Goal: Transaction & Acquisition: Obtain resource

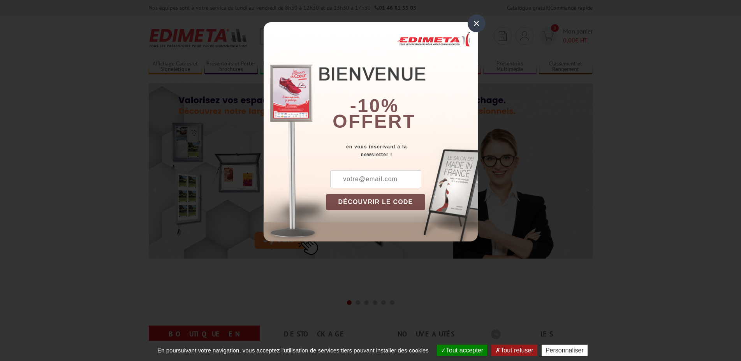
click at [403, 203] on button "DÉCOUVRIR LE CODE" at bounding box center [376, 202] width 100 height 16
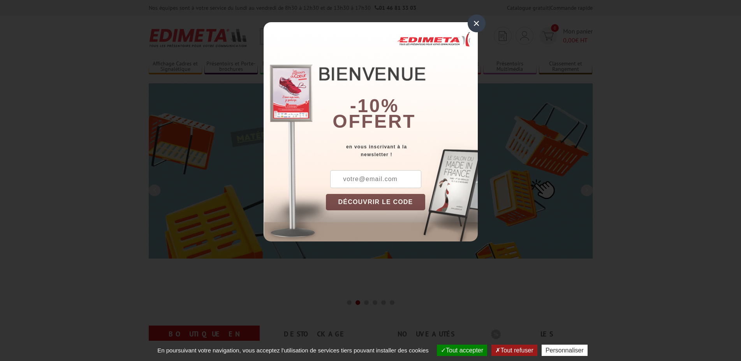
click at [390, 181] on input "text" at bounding box center [375, 179] width 91 height 18
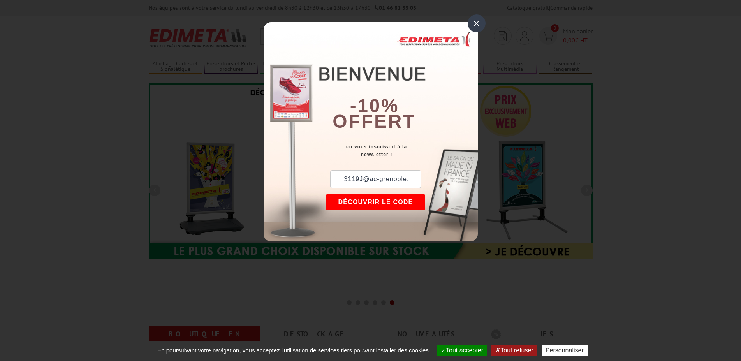
scroll to position [0, 52]
type input "[EMAIL_ADDRESS][DOMAIN_NAME]"
click at [384, 204] on button "DÉCOUVRIR LE CODE" at bounding box center [376, 202] width 100 height 16
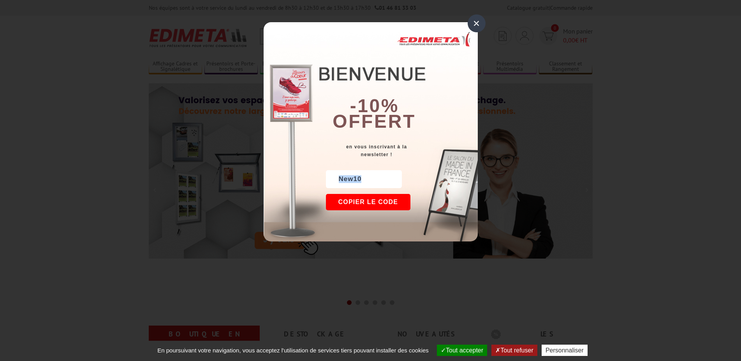
drag, startPoint x: 368, startPoint y: 180, endPoint x: 319, endPoint y: 181, distance: 49.5
click at [319, 181] on div "× -10% offert en vous inscrivant à la newsletter ! intendance.0383119J@ac-greno…" at bounding box center [371, 131] width 214 height 219
copy div "New10"
click at [477, 23] on div "×" at bounding box center [477, 23] width 18 height 18
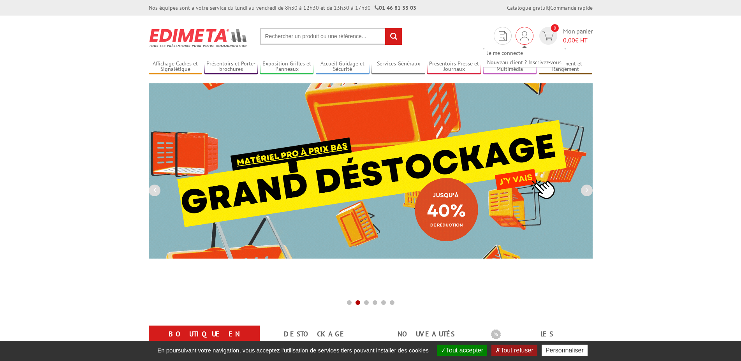
click at [525, 34] on img at bounding box center [524, 35] width 9 height 9
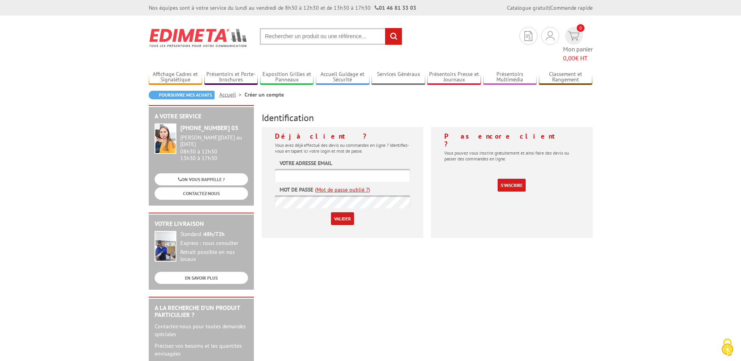
click at [331, 169] on input "text" at bounding box center [342, 175] width 135 height 13
click at [315, 39] on input "text" at bounding box center [331, 36] width 142 height 17
paste input "New10"
type input "New10"
click at [358, 169] on input "text" at bounding box center [342, 175] width 135 height 13
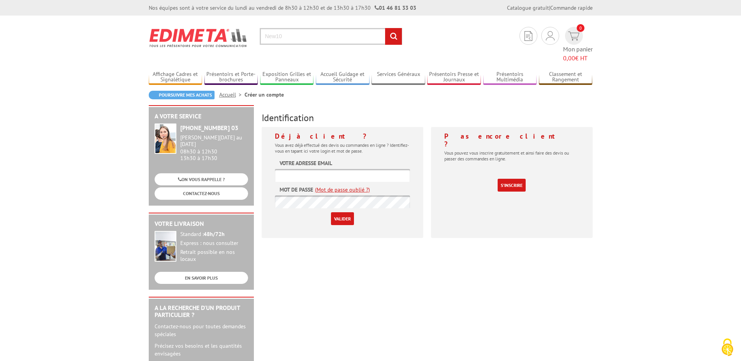
drag, startPoint x: 335, startPoint y: 163, endPoint x: 335, endPoint y: 167, distance: 4.7
click at [335, 169] on input "text" at bounding box center [342, 175] width 135 height 13
paste input "[EMAIL_ADDRESS][DOMAIN_NAME]"
type input "[EMAIL_ADDRESS][DOMAIN_NAME]"
click at [347, 212] on input "Valider" at bounding box center [342, 218] width 23 height 13
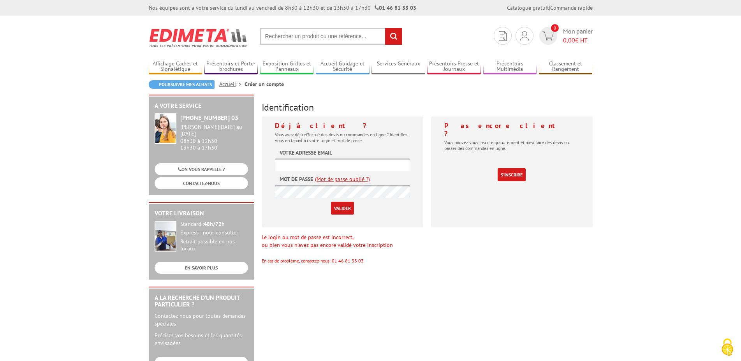
click at [326, 162] on input "text" at bounding box center [342, 164] width 135 height 13
paste input "[EMAIL_ADDRESS][DOMAIN_NAME]"
type input "[EMAIL_ADDRESS][DOMAIN_NAME]"
click at [345, 206] on input "Valider" at bounding box center [342, 208] width 23 height 13
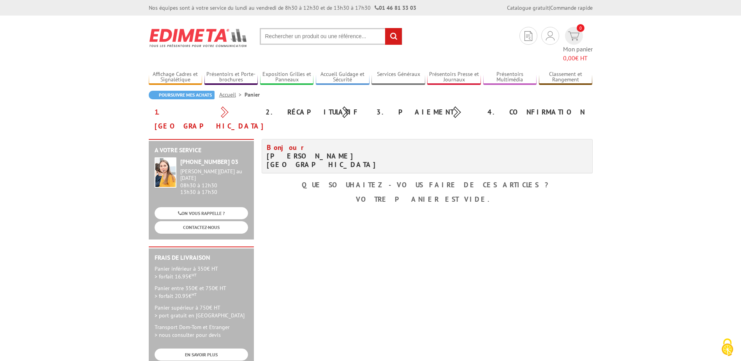
click at [303, 37] on input "text" at bounding box center [331, 36] width 142 height 17
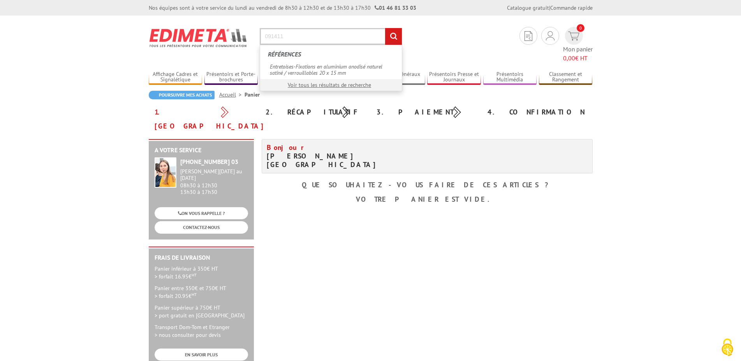
type input "091411"
click at [385, 28] on input "rechercher" at bounding box center [393, 36] width 17 height 17
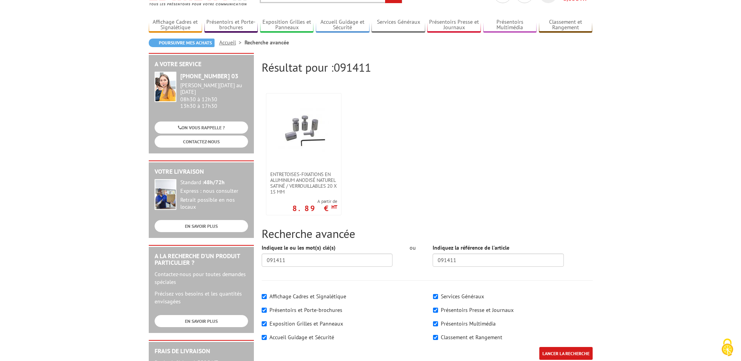
scroll to position [79, 0]
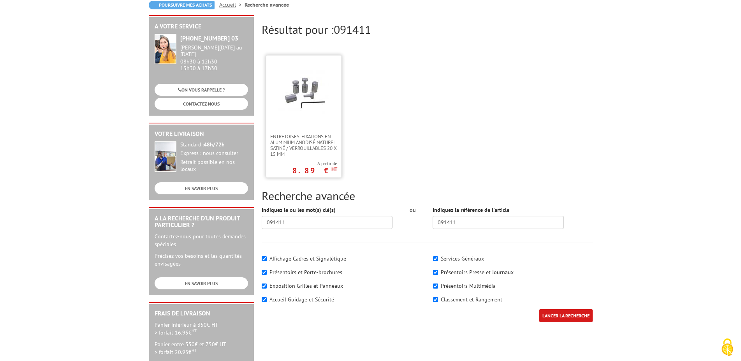
click at [294, 95] on img at bounding box center [303, 92] width 51 height 51
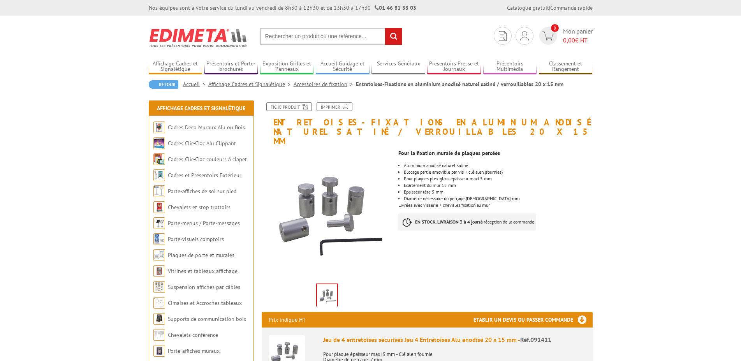
scroll to position [159, 0]
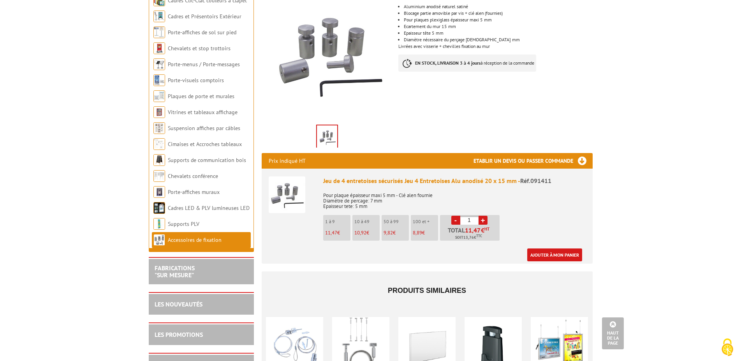
click at [482, 216] on link "+" at bounding box center [483, 220] width 9 height 9
type input "4"
click at [571, 248] on link "Ajouter à mon panier" at bounding box center [554, 254] width 55 height 13
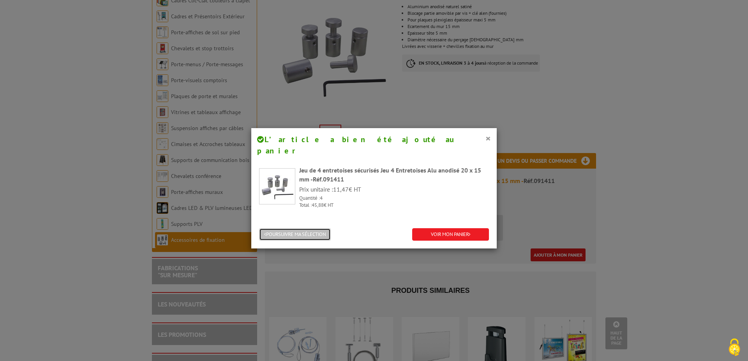
click at [303, 228] on button "POURSUIVRE MA SÉLECTION" at bounding box center [295, 234] width 72 height 13
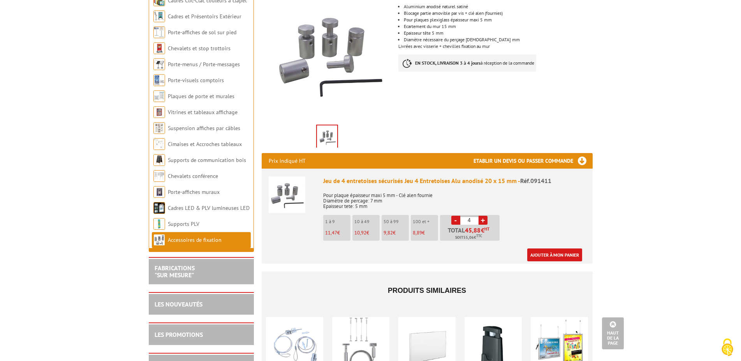
scroll to position [0, 0]
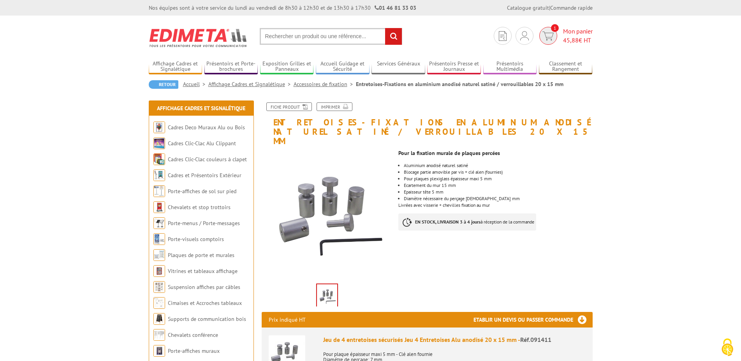
click at [579, 35] on span "Mon panier 45,88 € HT" at bounding box center [578, 36] width 30 height 18
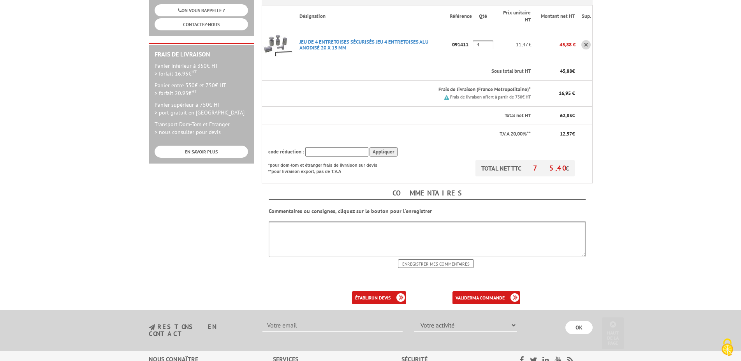
scroll to position [199, 0]
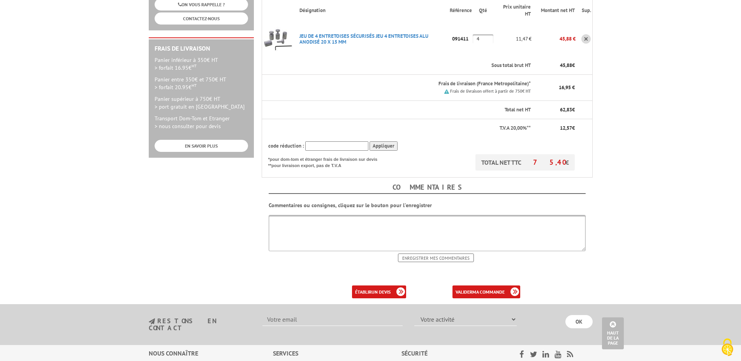
click at [355, 141] on input "text" at bounding box center [336, 146] width 63 height 10
click at [383, 141] on input "Appliquer" at bounding box center [383, 146] width 28 height 10
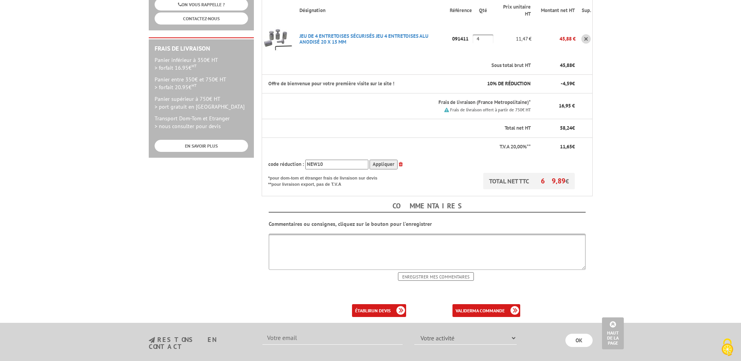
drag, startPoint x: 332, startPoint y: 141, endPoint x: 315, endPoint y: 142, distance: 17.1
click at [315, 160] on input "NEW10" at bounding box center [336, 165] width 63 height 10
click at [377, 160] on input "Appliquer" at bounding box center [383, 165] width 28 height 10
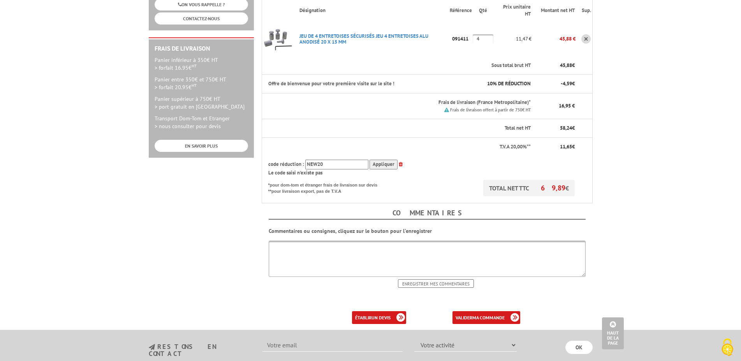
drag, startPoint x: 314, startPoint y: 142, endPoint x: 326, endPoint y: 142, distance: 12.1
click at [326, 160] on input "NEW20" at bounding box center [336, 165] width 63 height 10
click at [379, 160] on input "Appliquer" at bounding box center [383, 165] width 28 height 10
drag, startPoint x: 318, startPoint y: 142, endPoint x: 324, endPoint y: 142, distance: 5.5
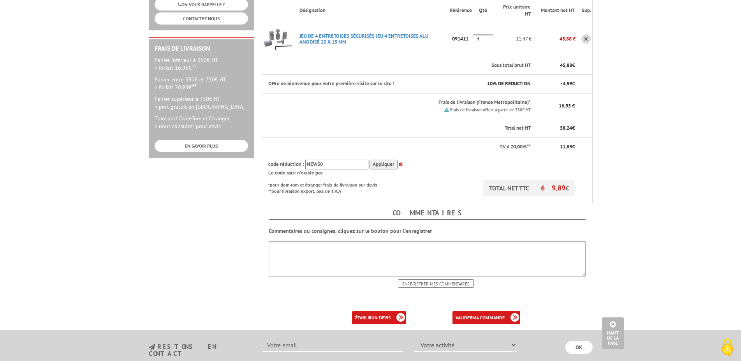
click at [324, 160] on input "NEW30" at bounding box center [336, 165] width 63 height 10
type input "NEW10"
click at [388, 160] on input "Appliquer" at bounding box center [383, 165] width 28 height 10
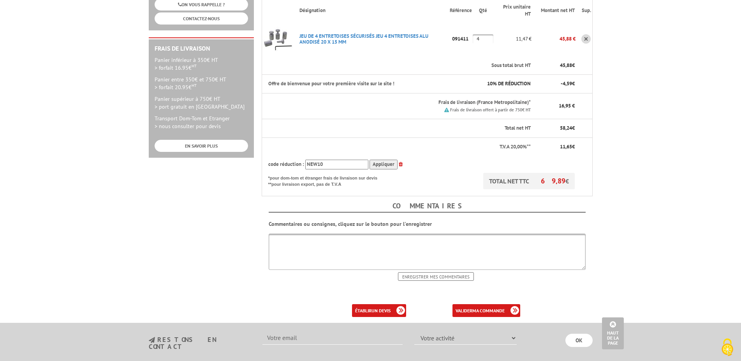
click at [388, 160] on input "Appliquer" at bounding box center [383, 165] width 28 height 10
click at [379, 234] on textarea at bounding box center [427, 252] width 317 height 36
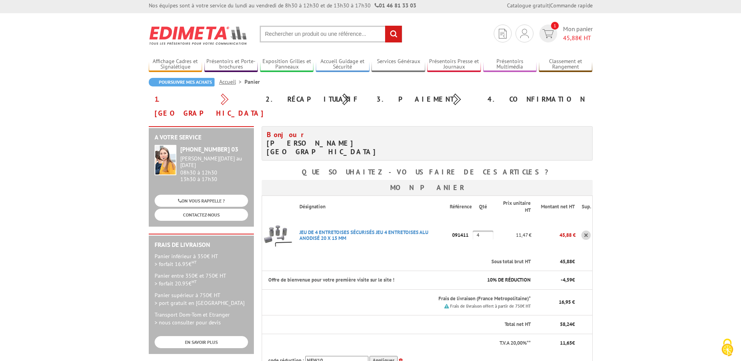
scroll to position [0, 0]
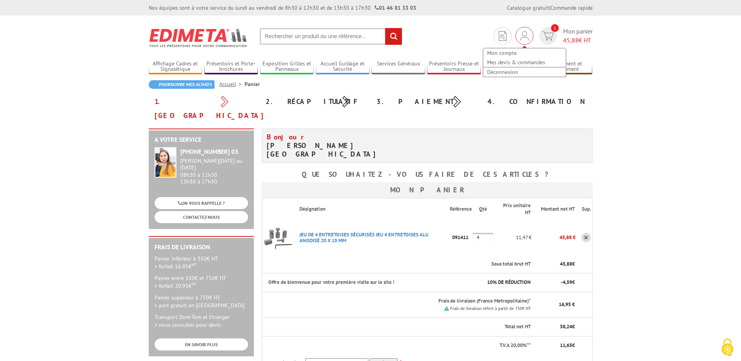
click at [524, 38] on img at bounding box center [524, 35] width 9 height 9
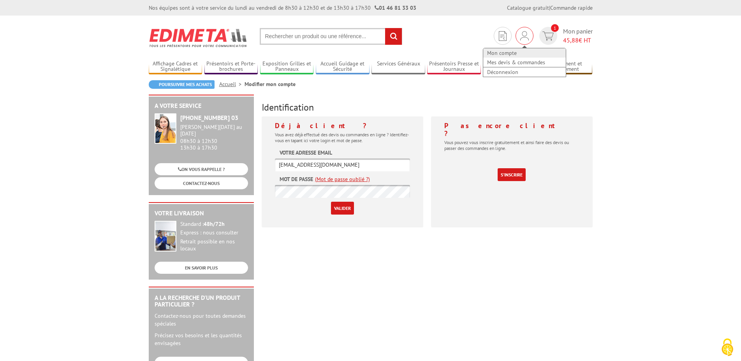
click at [508, 53] on link "Mon compte" at bounding box center [524, 52] width 83 height 9
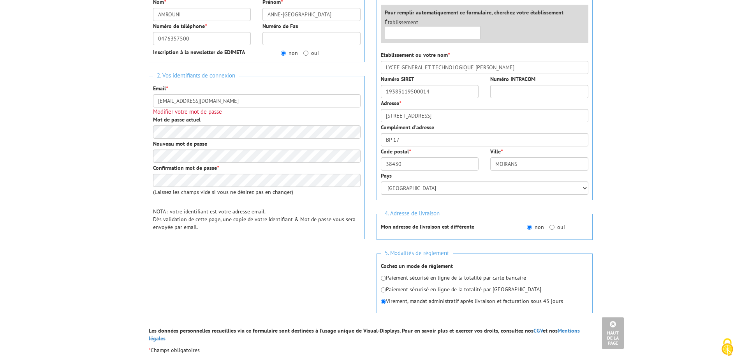
scroll to position [278, 0]
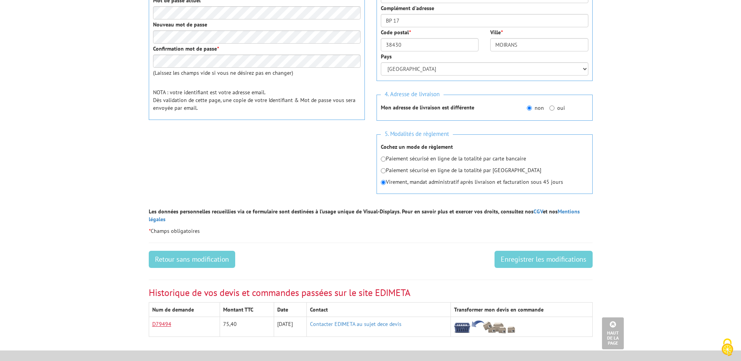
click at [154, 320] on link "D79494" at bounding box center [161, 323] width 19 height 7
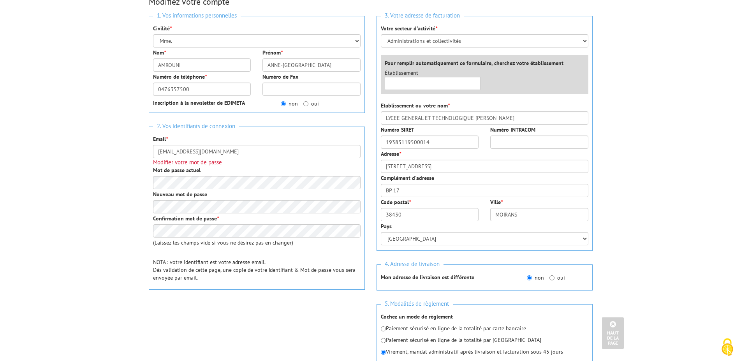
scroll to position [0, 0]
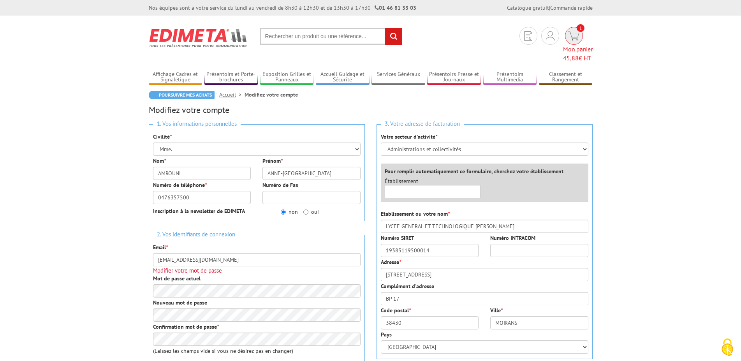
click at [565, 41] on span "1" at bounding box center [574, 36] width 18 height 18
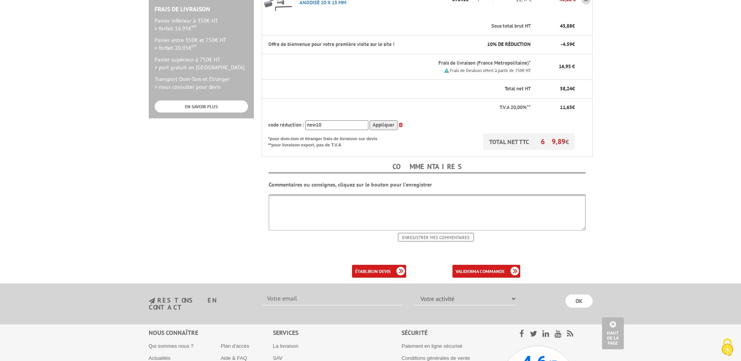
scroll to position [238, 0]
click at [368, 264] on link "établir un devis" at bounding box center [379, 270] width 54 height 13
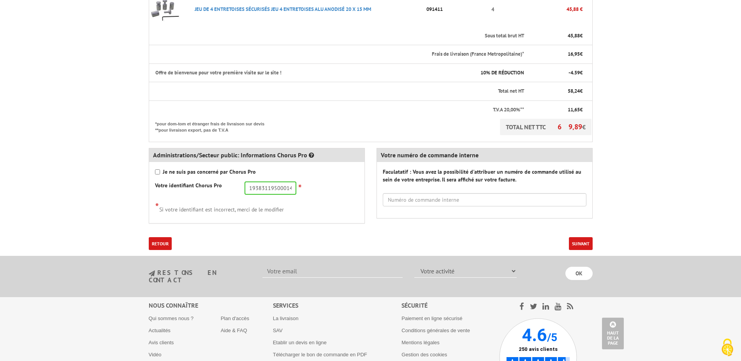
scroll to position [307, 0]
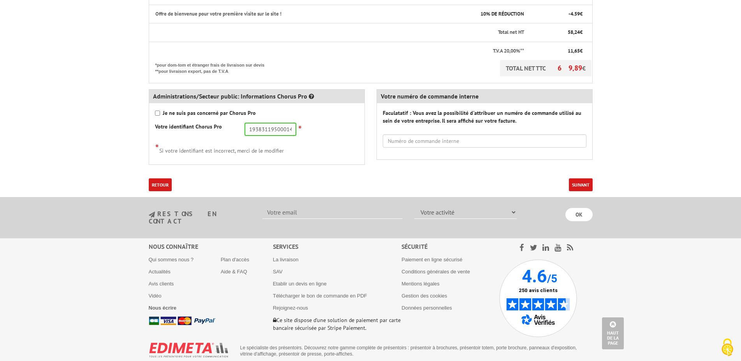
click at [577, 178] on button "Suivant" at bounding box center [581, 184] width 24 height 13
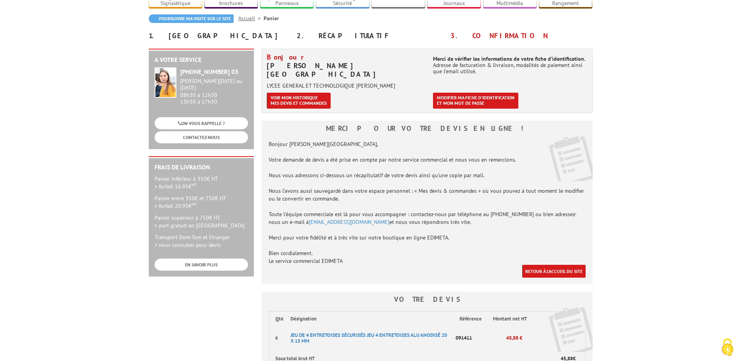
scroll to position [40, 0]
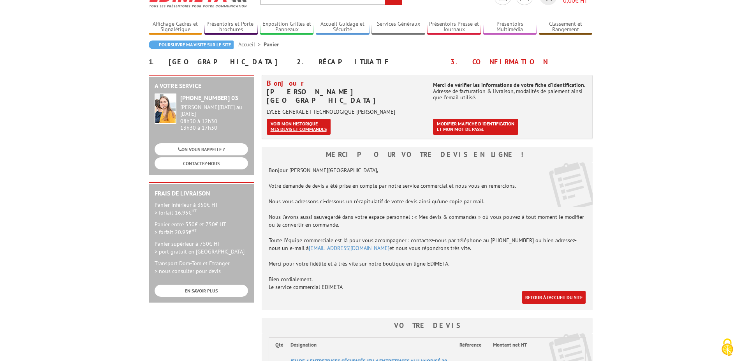
click at [288, 119] on link "Voir mon historique mes devis et commandes" at bounding box center [299, 127] width 64 height 16
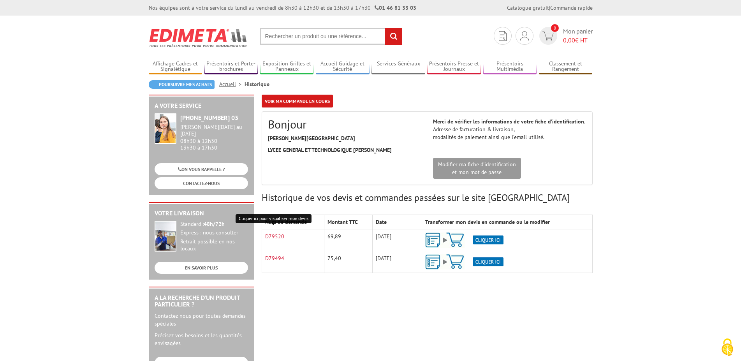
click at [268, 238] on link "D79520" at bounding box center [274, 236] width 19 height 7
